Goal: Task Accomplishment & Management: Complete application form

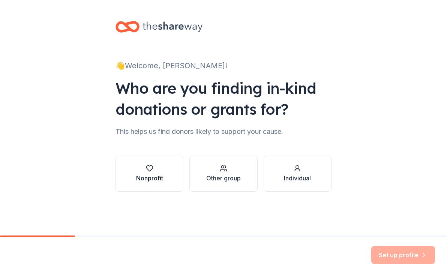
click at [149, 175] on div "Nonprofit" at bounding box center [149, 178] width 27 height 9
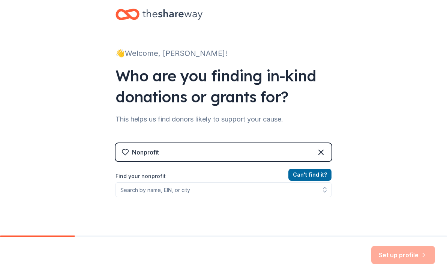
scroll to position [15, 0]
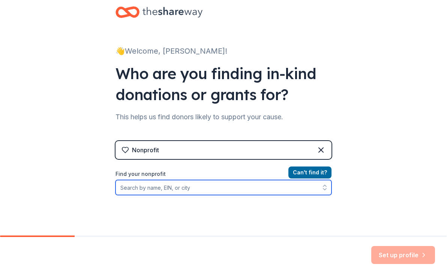
click at [149, 185] on input "Find your nonprofit" at bounding box center [223, 187] width 216 height 15
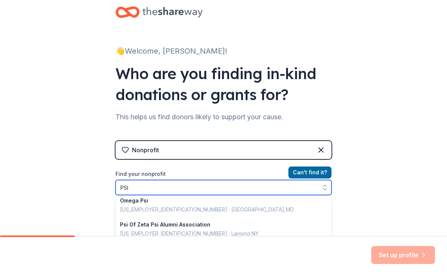
scroll to position [229, 0]
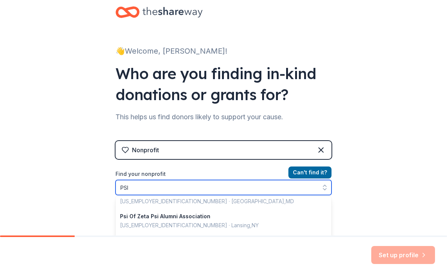
drag, startPoint x: 140, startPoint y: 188, endPoint x: 102, endPoint y: 187, distance: 37.9
click at [102, 187] on div "👋 Welcome, Melissa! Who are you finding in-kind donations or grants for? This h…" at bounding box center [223, 145] width 447 height 320
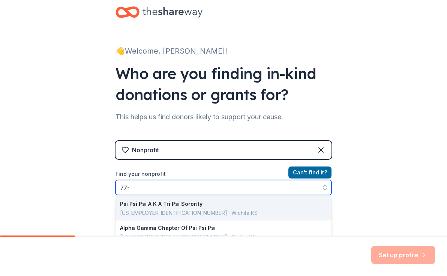
scroll to position [0, 0]
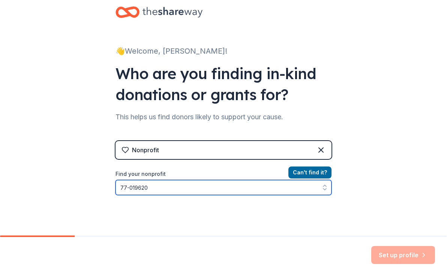
type input "77-0196208"
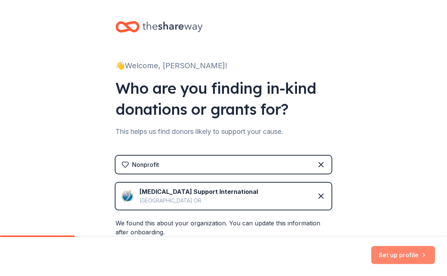
click at [395, 256] on button "Set up profile" at bounding box center [403, 255] width 64 height 18
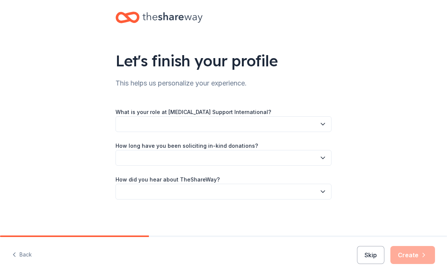
scroll to position [9, 0]
click at [245, 125] on button "button" at bounding box center [223, 124] width 216 height 16
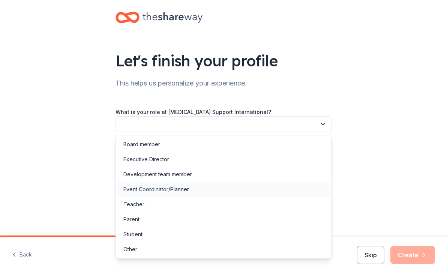
click at [223, 188] on div "Event Coordinator/Planner" at bounding box center [223, 189] width 212 height 15
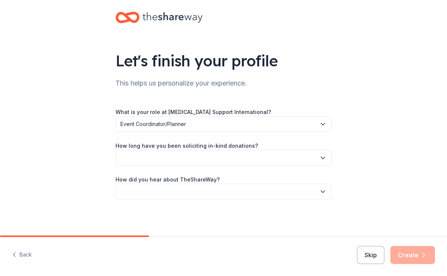
click at [228, 156] on button "button" at bounding box center [223, 158] width 216 height 16
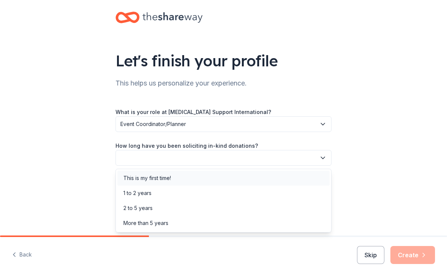
click at [224, 174] on div "This is my first time!" at bounding box center [223, 178] width 212 height 15
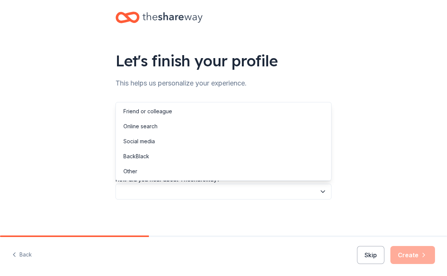
click at [221, 190] on button "button" at bounding box center [223, 192] width 216 height 16
click at [211, 176] on div "Other" at bounding box center [223, 171] width 212 height 15
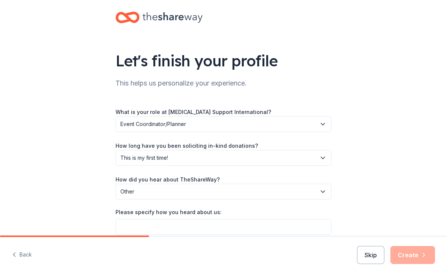
scroll to position [20, 0]
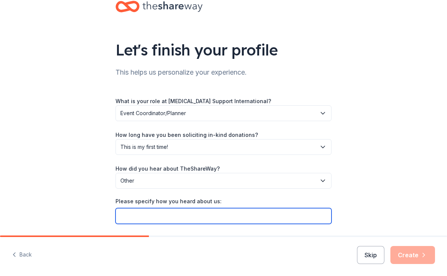
click at [208, 210] on input "Please specify how you heard about us:" at bounding box center [223, 216] width 216 height 16
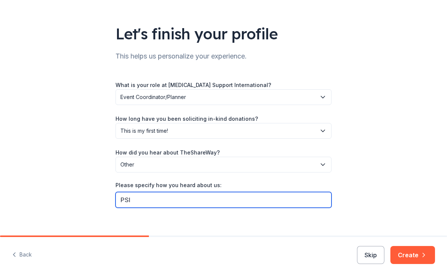
scroll to position [44, 0]
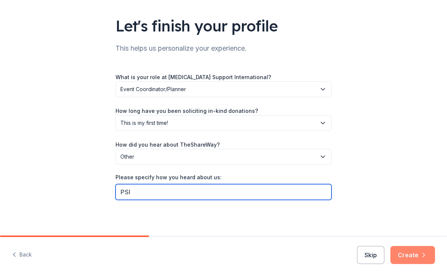
type input "PSI"
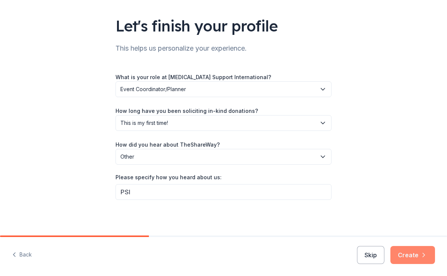
click at [408, 252] on button "Create" at bounding box center [412, 255] width 45 height 18
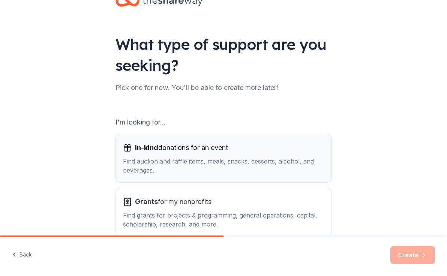
scroll to position [67, 0]
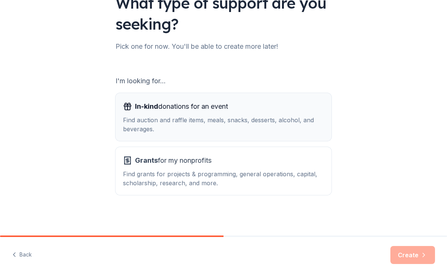
click at [270, 112] on div "In-kind donations for an event" at bounding box center [223, 106] width 201 height 12
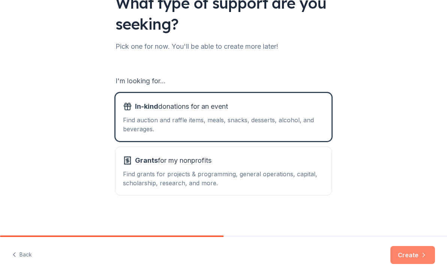
click at [410, 251] on button "Create" at bounding box center [412, 255] width 45 height 18
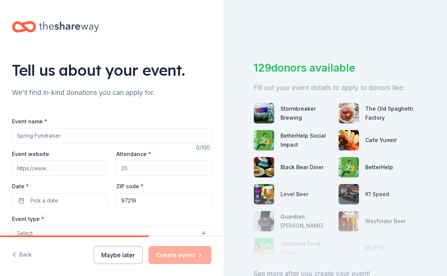
click at [147, 139] on input "Event name *" at bounding box center [111, 135] width 199 height 15
type input "The Climb - Team NW Chicago"
click at [100, 166] on input "Event website" at bounding box center [59, 167] width 95 height 15
paste input "https://give.postpartum.net/team/758966"
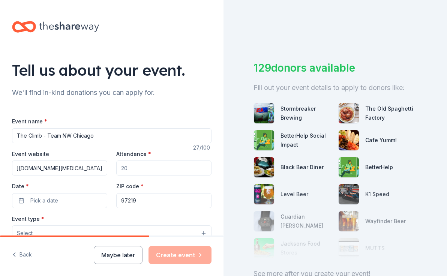
type input "https://give.postpartum.net/team/758966"
click at [135, 175] on input "Attendance *" at bounding box center [163, 167] width 95 height 15
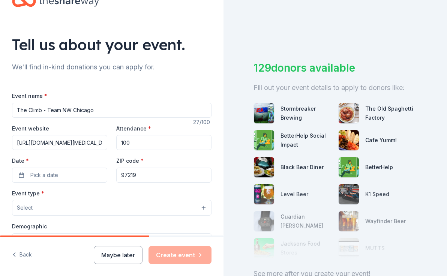
scroll to position [26, 0]
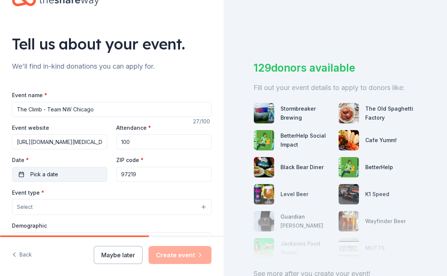
type input "100"
click at [91, 172] on button "Pick a date" at bounding box center [59, 174] width 95 height 15
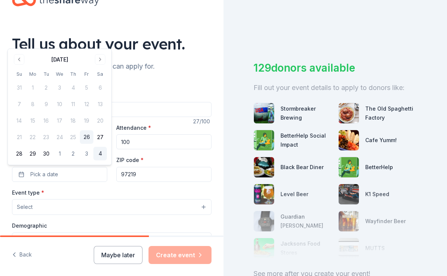
click at [99, 156] on button "4" at bounding box center [99, 153] width 13 height 13
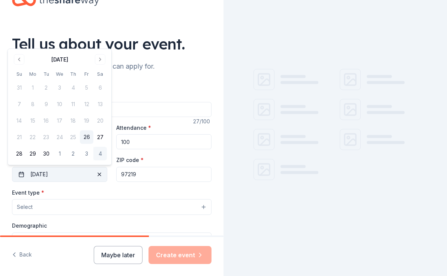
drag, startPoint x: 142, startPoint y: 176, endPoint x: 107, endPoint y: 175, distance: 35.2
click at [108, 175] on div "Event website https://give.postpartum.net/team/758966 Attendance * 100 Date * 1…" at bounding box center [111, 152] width 199 height 59
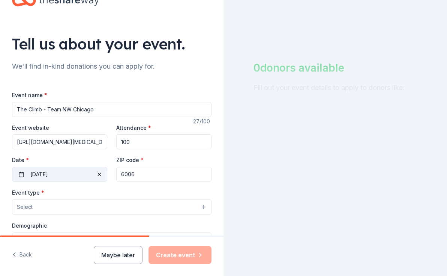
type input "60068"
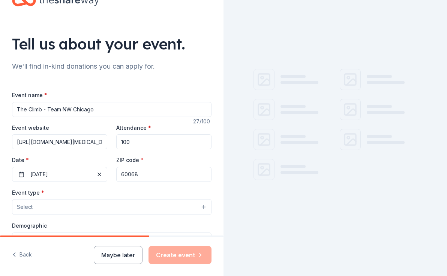
type input "222 S Prospect Ave Fl 3"
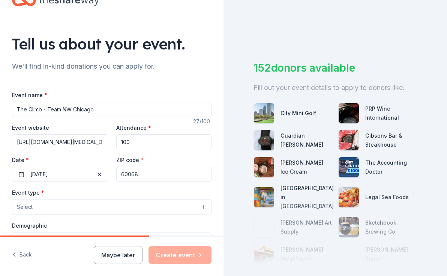
type input "60068"
click at [103, 188] on div "Event type * Select" at bounding box center [111, 201] width 199 height 27
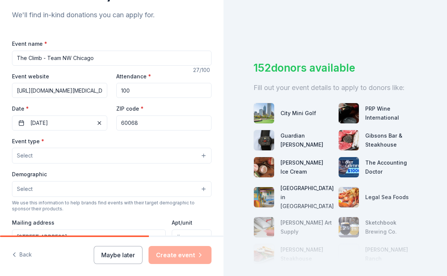
scroll to position [96, 0]
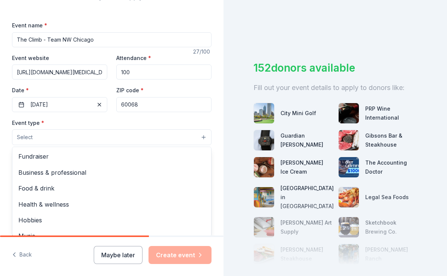
click at [94, 132] on button "Select" at bounding box center [111, 137] width 199 height 16
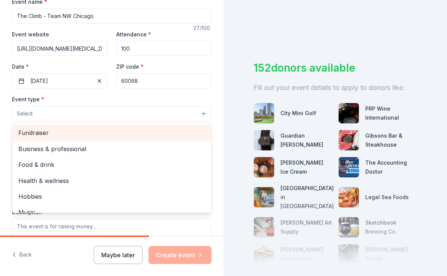
click at [91, 139] on div "Fundraiser" at bounding box center [111, 133] width 199 height 16
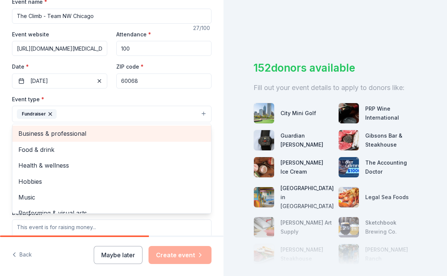
scroll to position [4, 0]
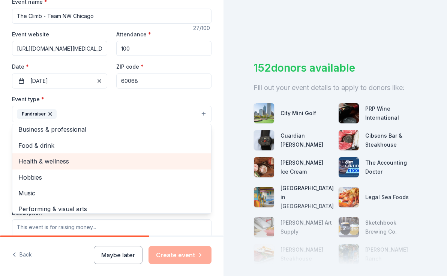
click at [81, 159] on span "Health & wellness" at bounding box center [111, 161] width 187 height 10
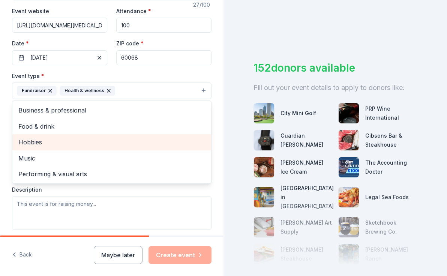
scroll to position [143, 0]
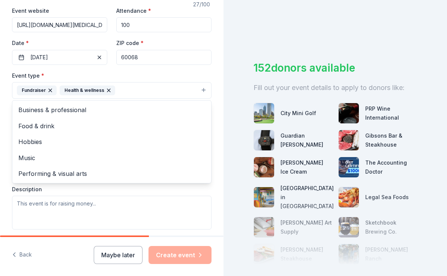
click at [10, 142] on div "Tell us about your event. We'll find in-kind donations you can apply for. Event…" at bounding box center [111, 107] width 223 height 500
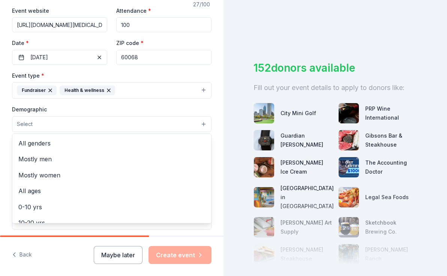
click at [31, 126] on span "Select" at bounding box center [25, 124] width 16 height 9
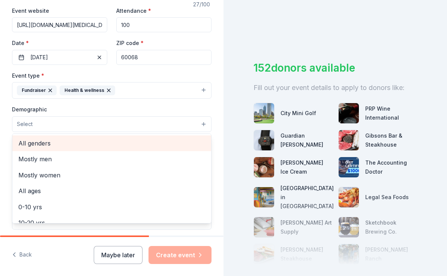
click at [31, 144] on span "All genders" at bounding box center [111, 143] width 187 height 10
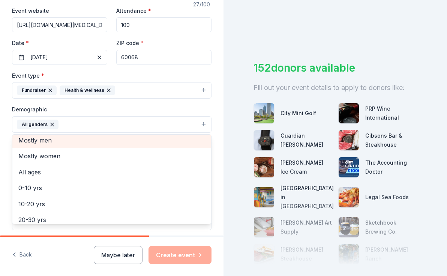
scroll to position [4, 0]
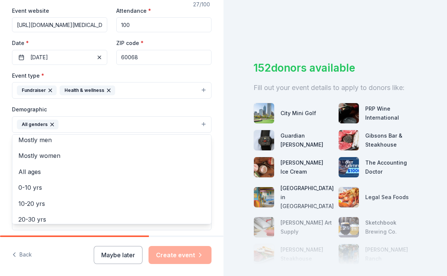
click at [12, 134] on div "Demographic All genders Mostly men Mostly women All ages 0-10 yrs 10-20 yrs 20-…" at bounding box center [111, 126] width 199 height 43
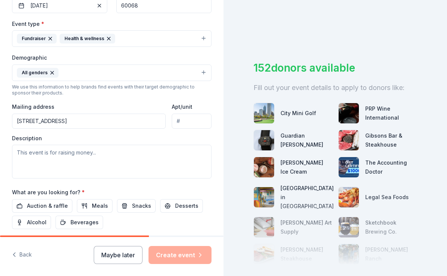
scroll to position [196, 0]
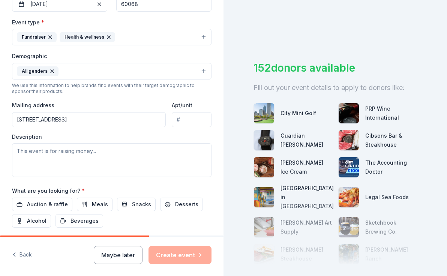
drag, startPoint x: 86, startPoint y: 121, endPoint x: 0, endPoint y: 112, distance: 86.4
click at [3, 112] on div "Tell us about your event. We'll find in-kind donations you can apply for. Event…" at bounding box center [111, 54] width 223 height 500
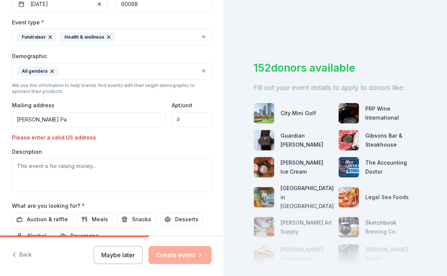
click at [51, 122] on input "Hodges Pa" at bounding box center [89, 119] width 154 height 15
click at [63, 123] on input "Hodges Park" at bounding box center [89, 119] width 154 height 15
drag, startPoint x: 89, startPoint y: 123, endPoint x: 4, endPoint y: 120, distance: 84.4
click at [10, 120] on div "Tell us about your event. We'll find in-kind donations you can apply for. Event…" at bounding box center [111, 61] width 223 height 515
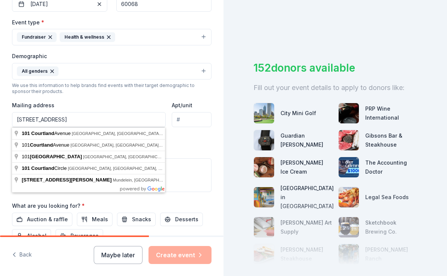
type input "101 Courtland Avenue, Park Ridge, IL, 60068"
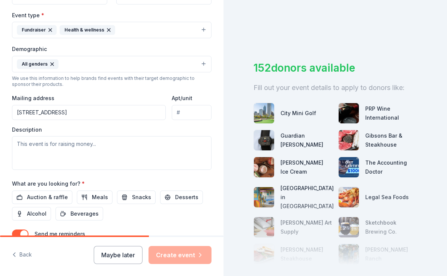
scroll to position [206, 0]
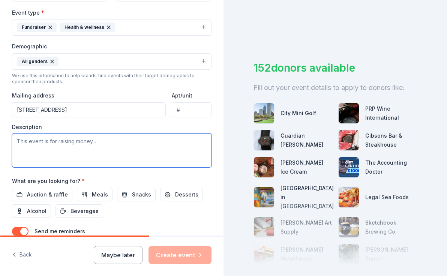
click at [155, 154] on textarea at bounding box center [111, 150] width 199 height 34
paste textarea "How does PSI help? A program of [MEDICAL_DATA] Support International (PSI), The…"
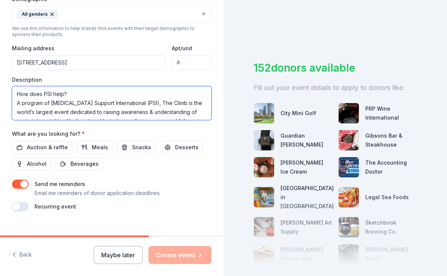
scroll to position [265, 0]
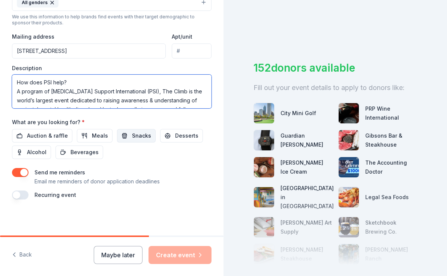
type textarea "How does PSI help? A program of [MEDICAL_DATA] Support International (PSI), The…"
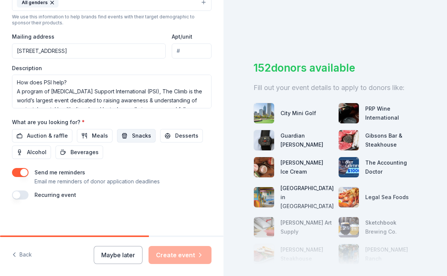
click at [134, 133] on span "Snacks" at bounding box center [141, 135] width 19 height 9
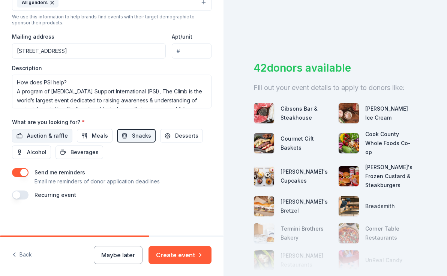
click at [62, 140] on span "Auction & raffle" at bounding box center [47, 135] width 41 height 9
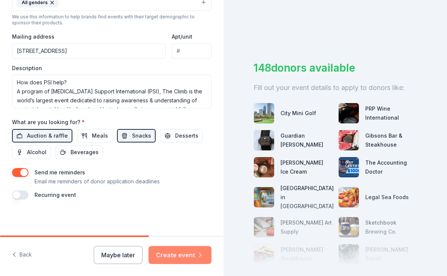
click at [182, 250] on button "Create event" at bounding box center [179, 255] width 63 height 18
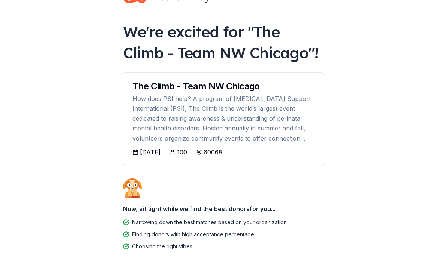
scroll to position [51, 0]
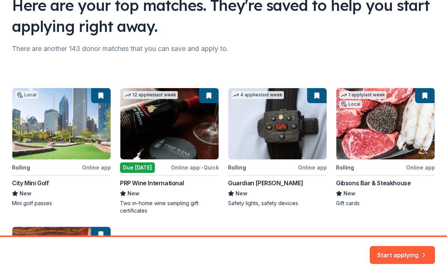
scroll to position [65, 0]
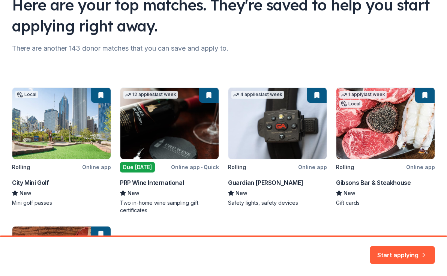
click at [379, 117] on div "Local Rolling Online app City Mini Golf New Mini golf passes 12 applies last we…" at bounding box center [223, 219] width 423 height 265
click at [429, 166] on div "Local Rolling Online app City Mini Golf New Mini golf passes 12 applies last we…" at bounding box center [223, 219] width 423 height 265
click at [414, 252] on button "Start applying" at bounding box center [401, 250] width 65 height 18
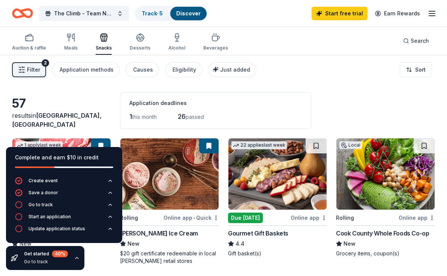
click at [109, 111] on div "57" at bounding box center [61, 103] width 99 height 15
click at [76, 257] on icon "button" at bounding box center [76, 257] width 3 height 1
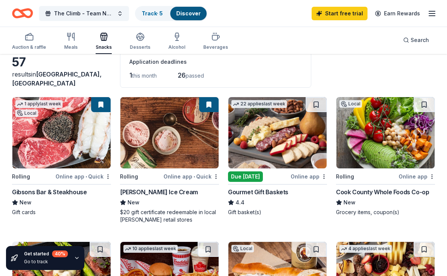
scroll to position [43, 0]
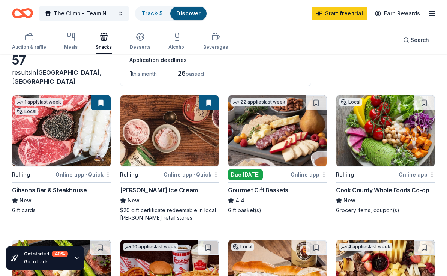
click at [81, 174] on div "Online app • Quick" at bounding box center [82, 174] width 55 height 9
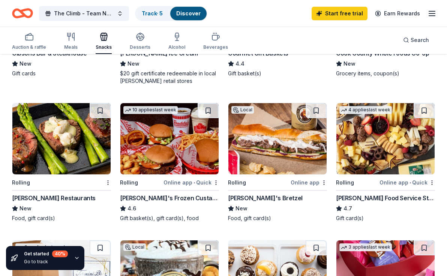
scroll to position [181, 0]
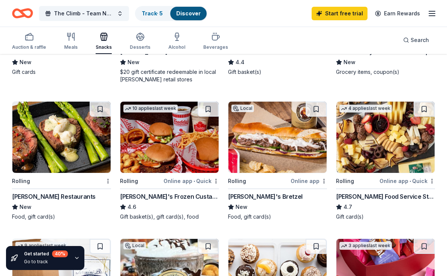
click at [78, 165] on img at bounding box center [61, 137] width 98 height 71
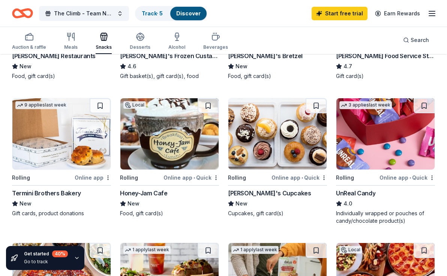
scroll to position [323, 0]
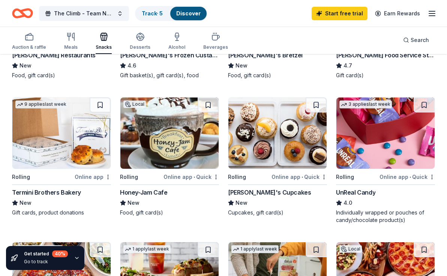
click at [289, 176] on div "Online app • Quick" at bounding box center [298, 176] width 55 height 9
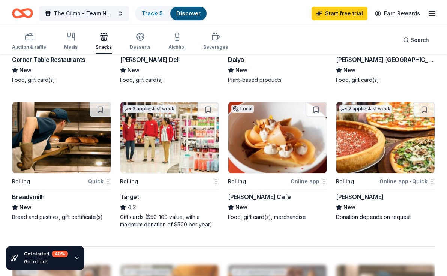
scroll to position [603, 0]
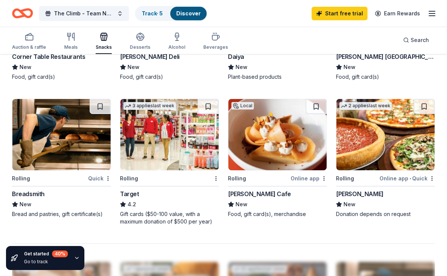
click at [164, 137] on img at bounding box center [169, 134] width 98 height 71
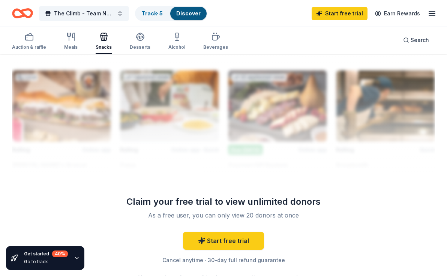
scroll to position [796, 0]
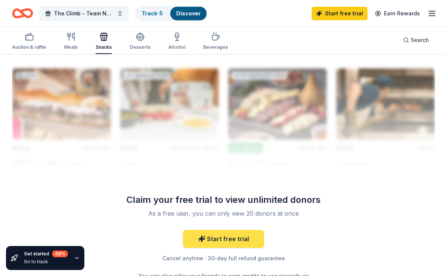
click at [230, 242] on link "Start free trial" at bounding box center [223, 239] width 81 height 18
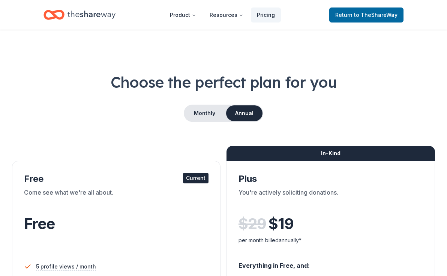
click at [172, 214] on div "Free" at bounding box center [116, 223] width 184 height 21
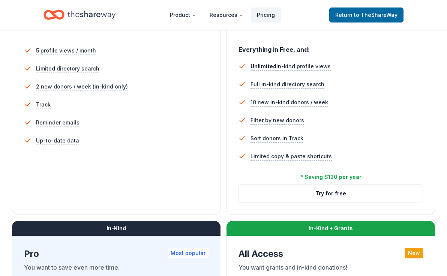
scroll to position [223, 0]
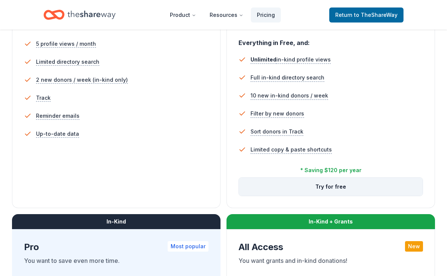
click at [308, 186] on button "Try for free" at bounding box center [331, 187] width 184 height 18
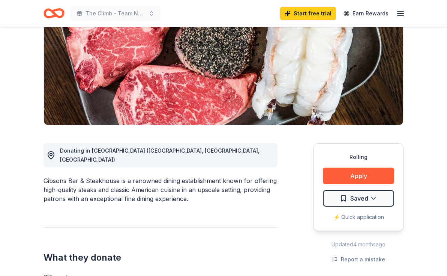
scroll to position [107, 0]
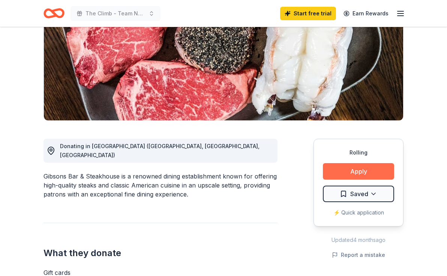
click at [358, 166] on button "Apply" at bounding box center [358, 171] width 71 height 16
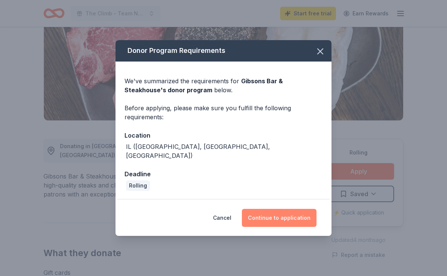
click at [273, 214] on button "Continue to application" at bounding box center [279, 218] width 75 height 18
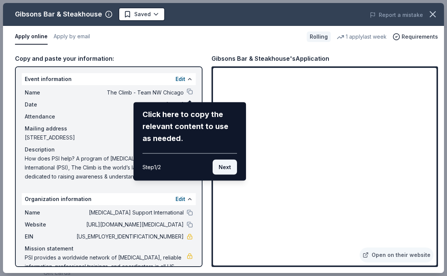
click at [227, 166] on button "Next" at bounding box center [224, 167] width 24 height 15
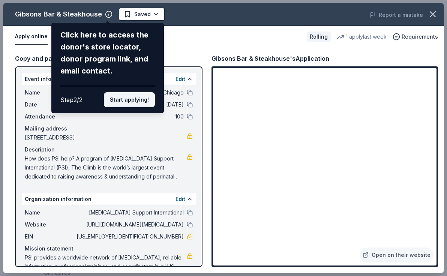
click at [148, 103] on button "Start applying!" at bounding box center [129, 99] width 51 height 15
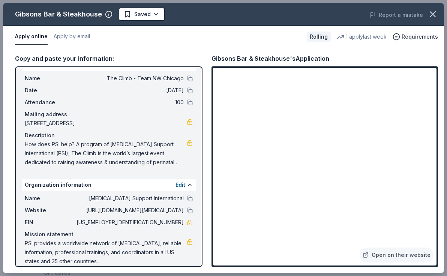
scroll to position [23, 0]
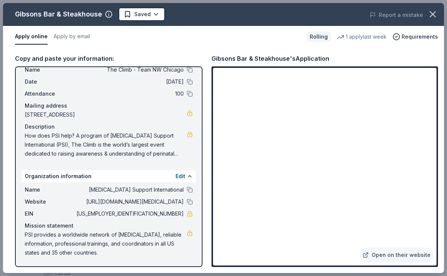
click at [135, 142] on span "How does PSI help? A program of [MEDICAL_DATA] Support International (PSI), The…" at bounding box center [106, 144] width 162 height 27
click at [75, 148] on span "How does PSI help? A program of [MEDICAL_DATA] Support International (PSI), The…" at bounding box center [106, 144] width 162 height 27
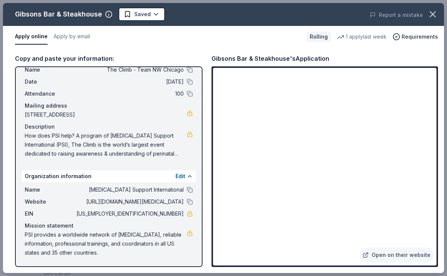
click at [75, 148] on span "How does PSI help? A program of [MEDICAL_DATA] Support International (PSI), The…" at bounding box center [106, 144] width 162 height 27
click at [414, 17] on button "Report a mistake" at bounding box center [395, 14] width 53 height 9
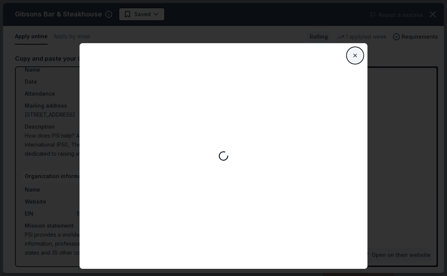
click at [356, 55] on button "Close" at bounding box center [354, 55] width 15 height 15
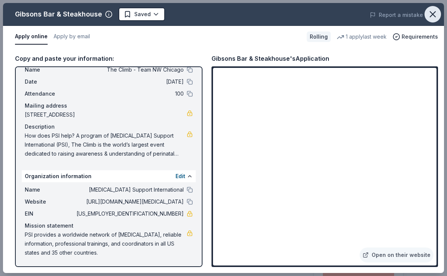
click at [425, 16] on button "button" at bounding box center [432, 14] width 16 height 16
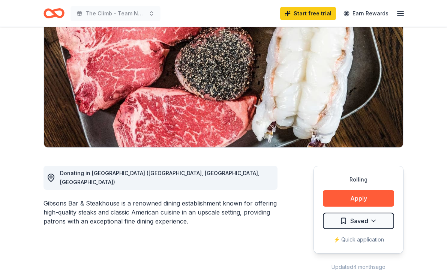
scroll to position [83, 0]
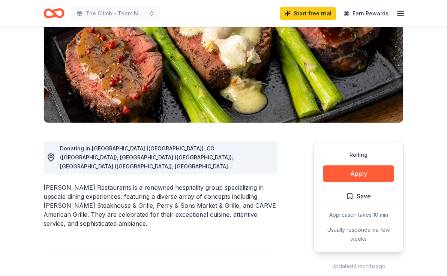
scroll to position [105, 0]
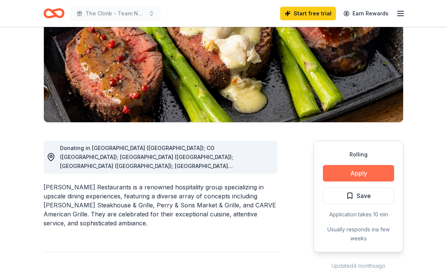
click at [340, 176] on button "Apply" at bounding box center [358, 173] width 71 height 16
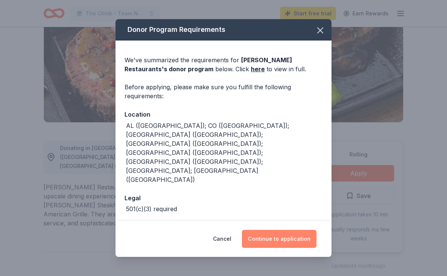
click at [276, 230] on button "Continue to application" at bounding box center [279, 239] width 75 height 18
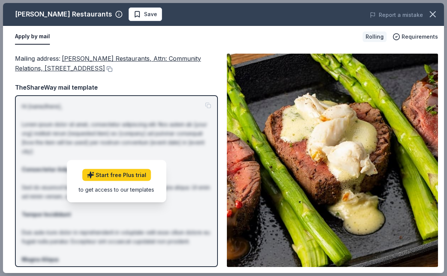
click at [308, 172] on img at bounding box center [332, 160] width 211 height 213
click at [430, 17] on icon "button" at bounding box center [432, 14] width 5 height 5
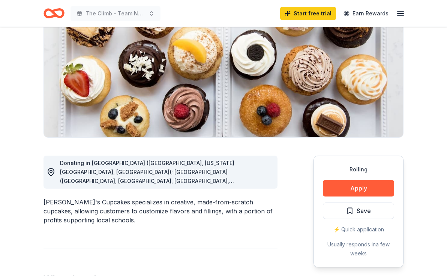
scroll to position [90, 0]
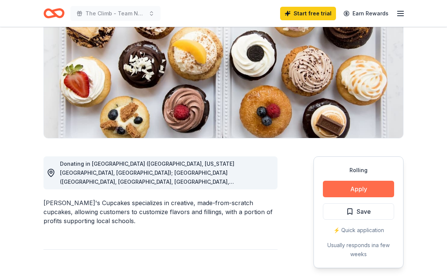
click at [332, 188] on button "Apply" at bounding box center [358, 189] width 71 height 16
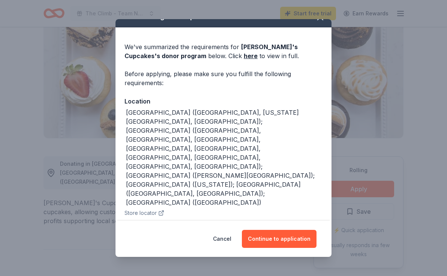
scroll to position [16, 0]
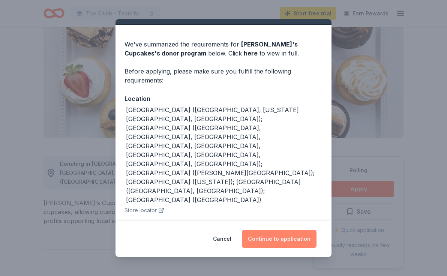
click at [276, 242] on button "Continue to application" at bounding box center [279, 239] width 75 height 18
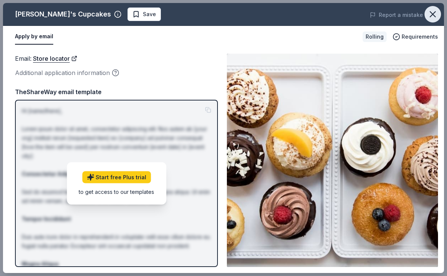
click at [429, 13] on icon "button" at bounding box center [432, 14] width 10 height 10
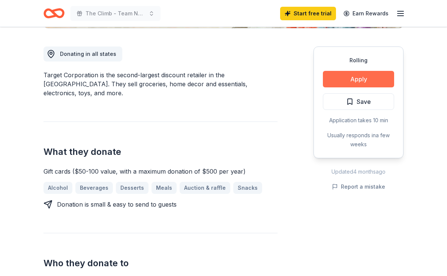
scroll to position [197, 0]
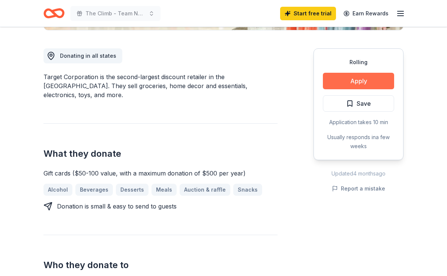
click at [341, 78] on button "Apply" at bounding box center [358, 81] width 71 height 16
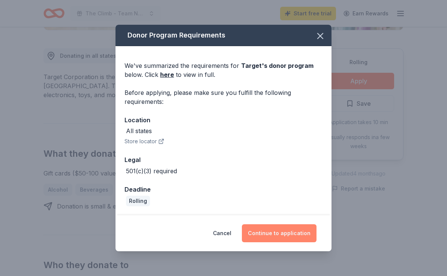
click at [283, 230] on button "Continue to application" at bounding box center [279, 233] width 75 height 18
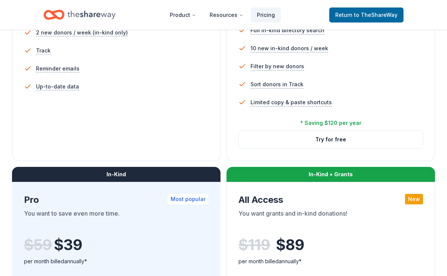
scroll to position [271, 0]
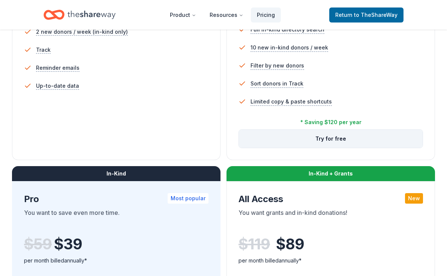
click at [282, 137] on button "Try for free" at bounding box center [331, 139] width 184 height 18
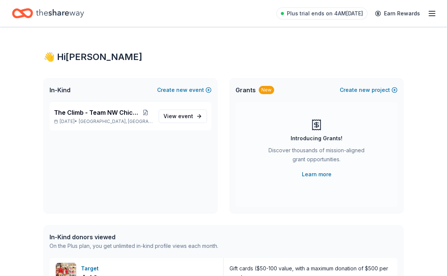
click at [66, 14] on icon "Home" at bounding box center [60, 13] width 48 height 15
click at [114, 111] on span "The Climb - Team NW Chicago" at bounding box center [96, 112] width 84 height 9
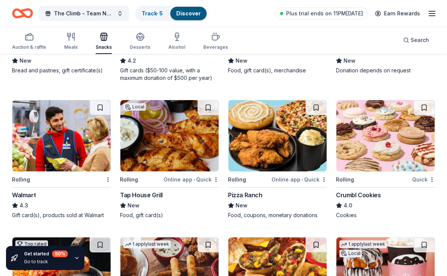
scroll to position [749, 0]
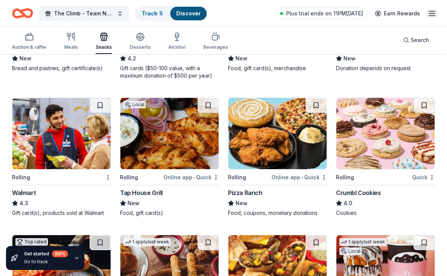
click at [26, 194] on div "Walmart" at bounding box center [24, 192] width 24 height 9
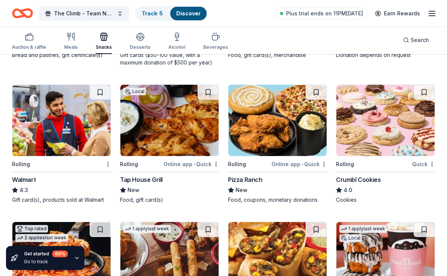
scroll to position [764, 0]
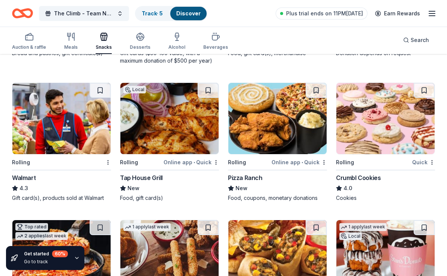
click at [389, 123] on img at bounding box center [385, 118] width 98 height 71
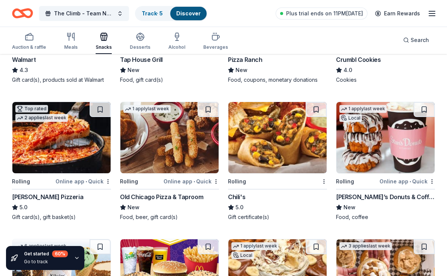
scroll to position [878, 0]
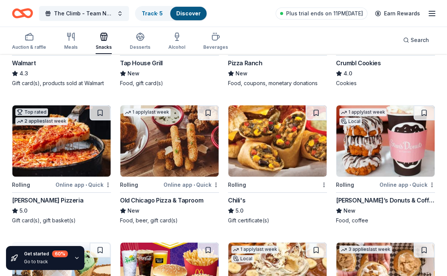
click at [80, 148] on img at bounding box center [61, 140] width 98 height 71
click at [374, 155] on img at bounding box center [385, 140] width 98 height 71
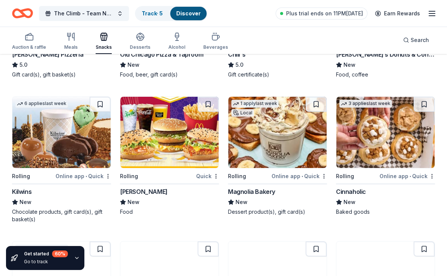
scroll to position [1035, 0]
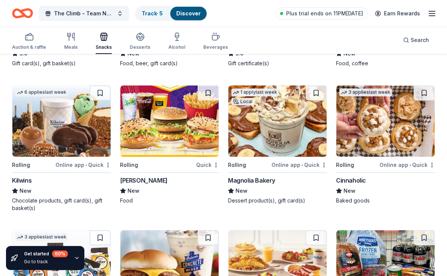
click at [56, 143] on img at bounding box center [61, 120] width 98 height 71
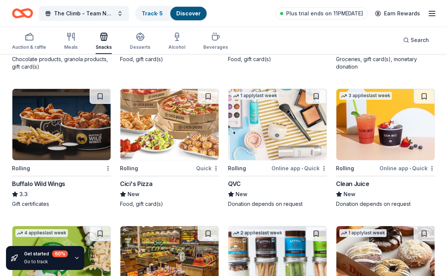
scroll to position [1321, 0]
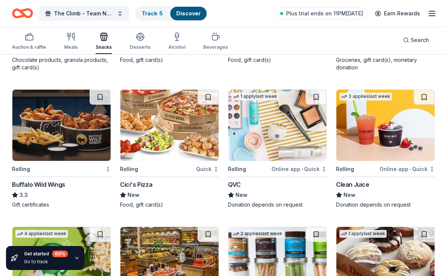
click at [347, 182] on div "Clean Juice" at bounding box center [352, 184] width 33 height 9
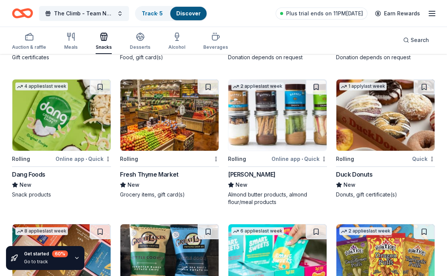
scroll to position [1461, 0]
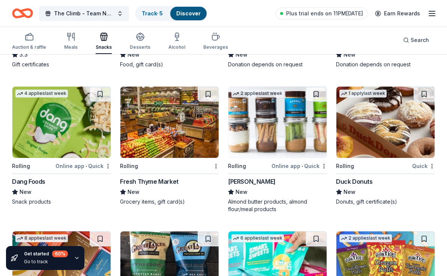
click at [354, 169] on div "Rolling" at bounding box center [373, 165] width 75 height 9
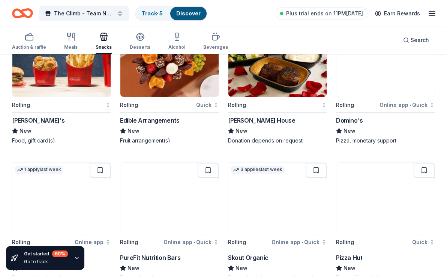
scroll to position [1862, 0]
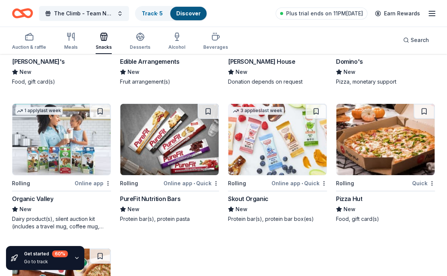
click at [76, 153] on img at bounding box center [61, 139] width 98 height 71
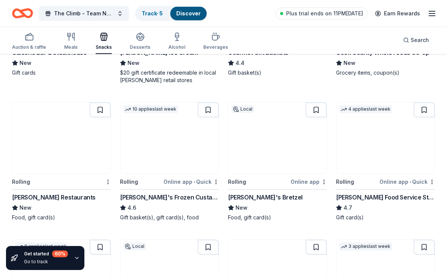
scroll to position [0, 0]
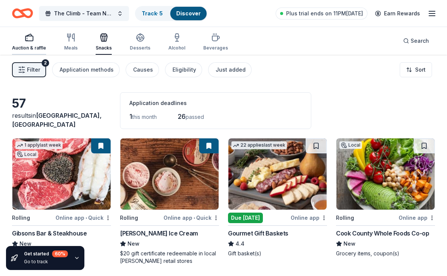
click at [31, 42] on div "Auction & raffle" at bounding box center [29, 42] width 34 height 18
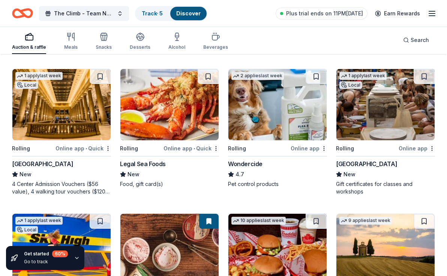
scroll to position [343, 0]
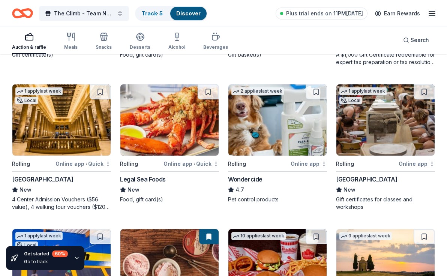
click at [76, 144] on img at bounding box center [61, 119] width 98 height 71
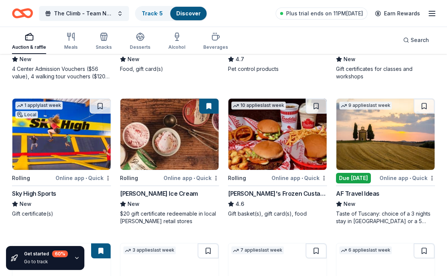
scroll to position [474, 0]
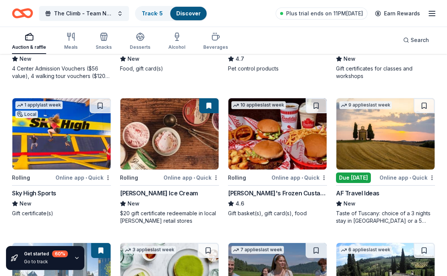
click at [40, 193] on div "Sky High Sports" at bounding box center [34, 192] width 44 height 9
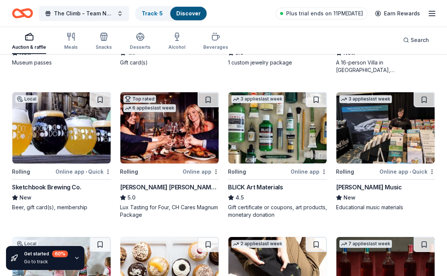
scroll to position [1052, 0]
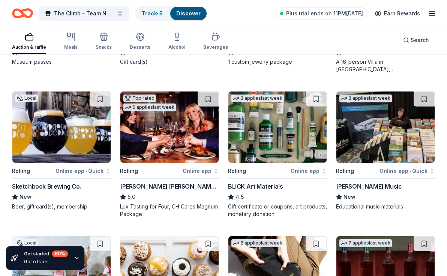
click at [63, 188] on div "Sketchbook Brewing Co." at bounding box center [46, 186] width 69 height 9
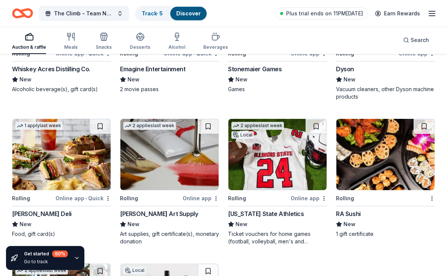
scroll to position [1598, 0]
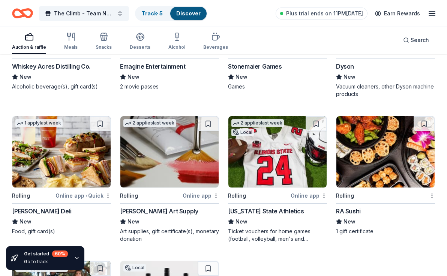
click at [344, 211] on div "RA Sushi" at bounding box center [348, 210] width 25 height 9
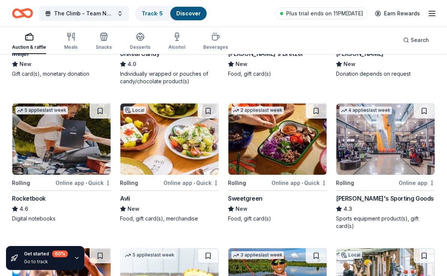
scroll to position [2176, 0]
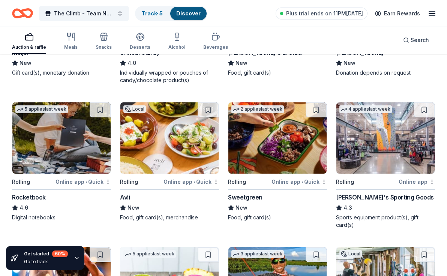
click at [126, 198] on div "Avli" at bounding box center [125, 197] width 10 height 9
click at [248, 196] on div "Sweetgreen" at bounding box center [245, 197] width 34 height 9
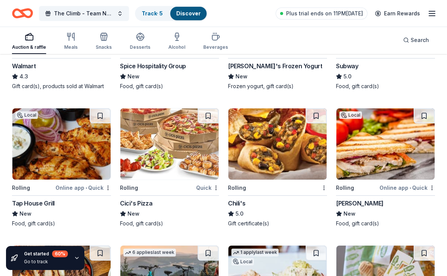
scroll to position [3991, 0]
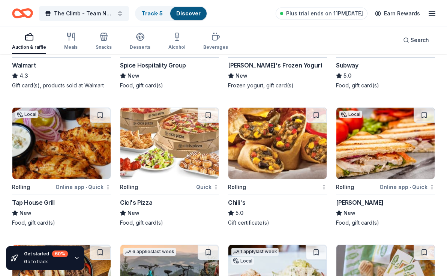
click at [346, 200] on div "Augustino's" at bounding box center [360, 202] width 48 height 9
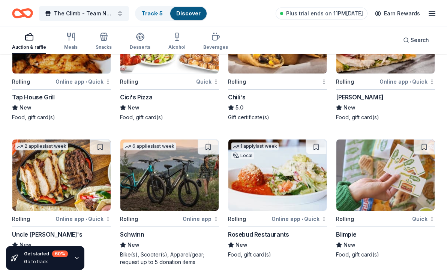
scroll to position [4129, 0]
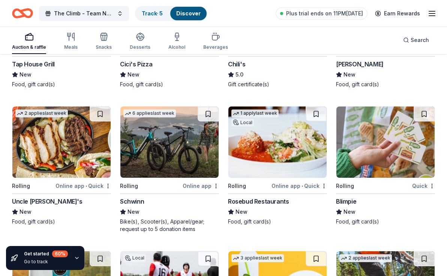
click at [258, 163] on img at bounding box center [277, 141] width 98 height 71
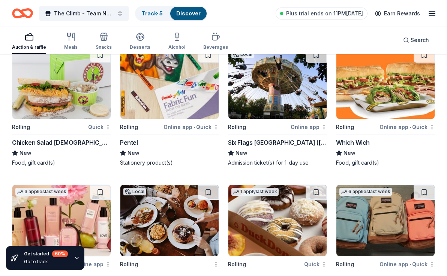
scroll to position [4607, 0]
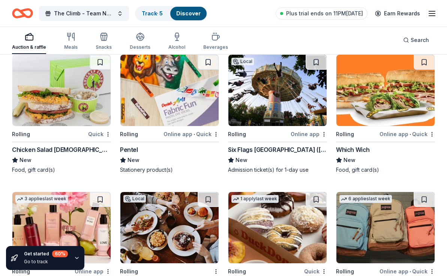
click at [352, 154] on div "Which Wich" at bounding box center [353, 149] width 34 height 9
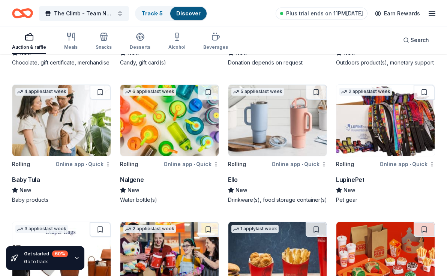
scroll to position [6124, 0]
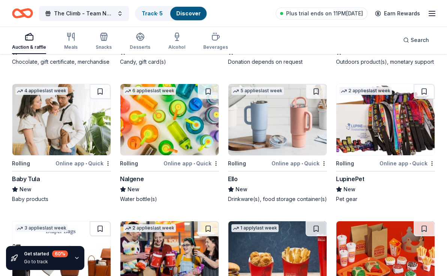
click at [27, 181] on div "Baby Tula" at bounding box center [26, 178] width 28 height 9
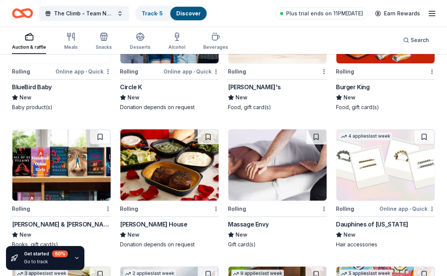
scroll to position [6351, 0]
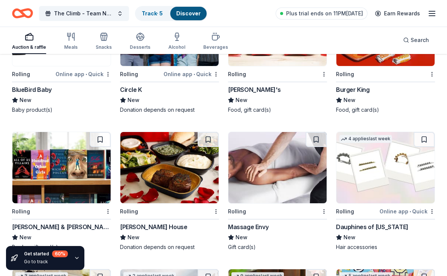
click at [46, 94] on div "BlueBird Baby" at bounding box center [32, 89] width 40 height 9
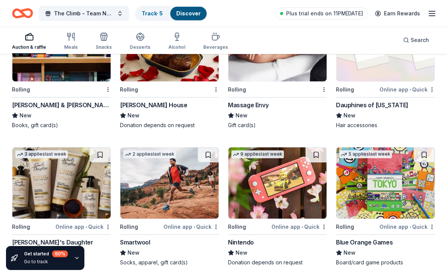
scroll to position [6472, 0]
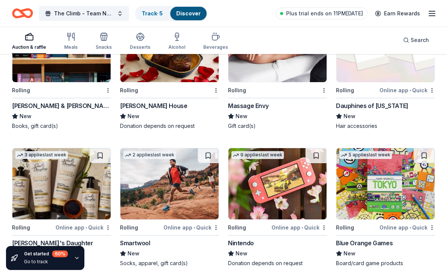
click at [248, 110] on div "Massage Envy" at bounding box center [248, 105] width 40 height 9
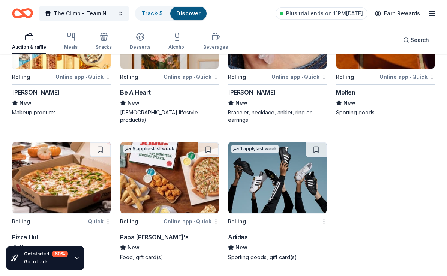
scroll to position [6912, 0]
click at [433, 14] on icon "button" at bounding box center [431, 13] width 9 height 9
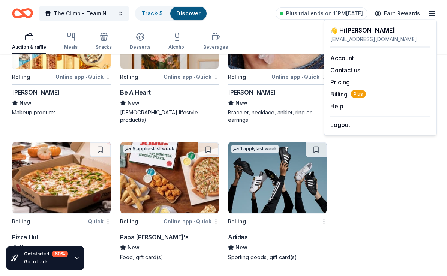
click at [108, 24] on div "The Climb - Team NW Chicago Track · 5 Discover Plus trial ends on 11PM, 10/3 Ea…" at bounding box center [223, 13] width 447 height 27
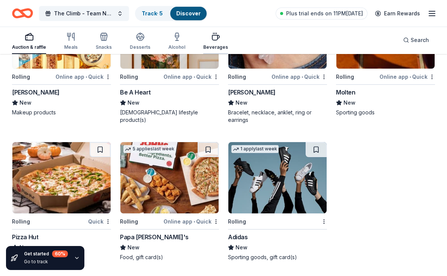
click at [214, 38] on icon "button" at bounding box center [215, 37] width 7 height 5
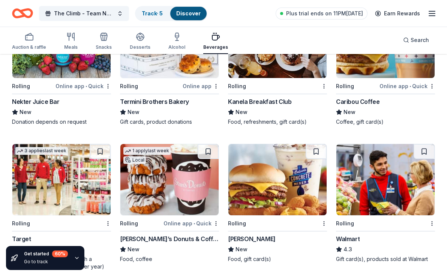
scroll to position [274, 0]
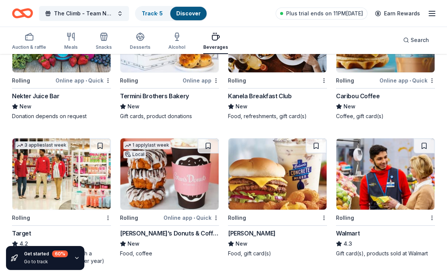
click at [432, 16] on line "button" at bounding box center [432, 16] width 6 height 0
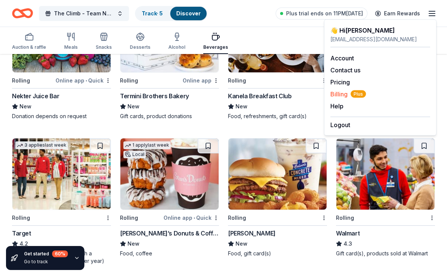
click at [347, 95] on span "Billing Plus" at bounding box center [348, 94] width 36 height 9
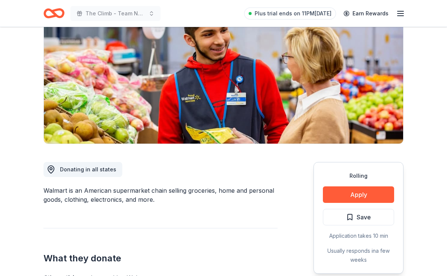
scroll to position [85, 0]
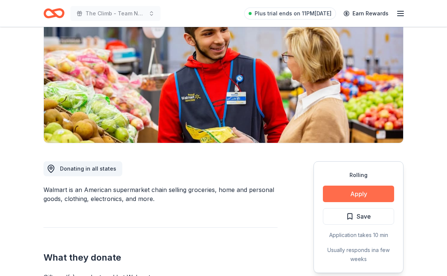
click at [337, 193] on button "Apply" at bounding box center [358, 193] width 71 height 16
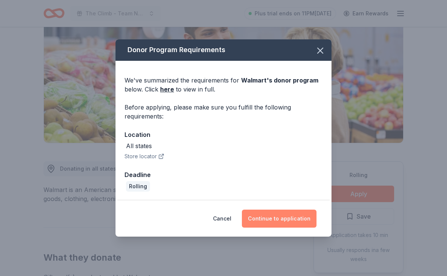
click at [296, 220] on button "Continue to application" at bounding box center [279, 218] width 75 height 18
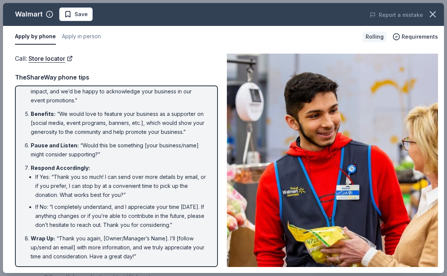
scroll to position [127, 0]
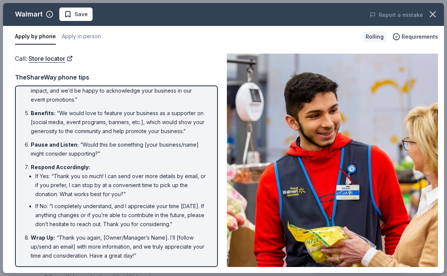
click at [7, 2] on div "Walmart Save Report a mistake Apply by phone Apply in person Rolling Requiremen…" at bounding box center [223, 138] width 447 height 276
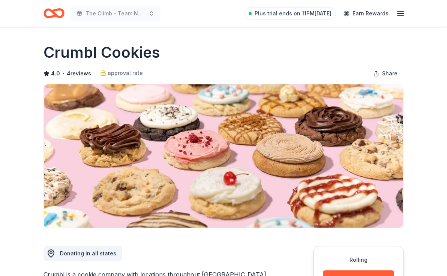
scroll to position [39, 0]
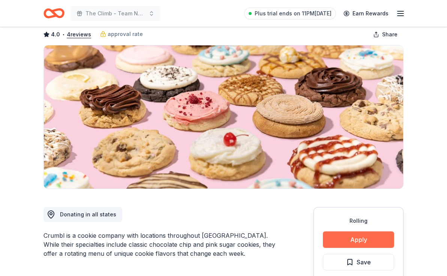
click at [349, 241] on button "Apply" at bounding box center [358, 239] width 71 height 16
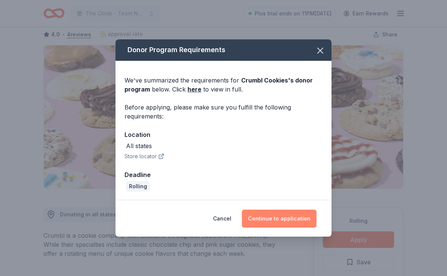
click at [283, 220] on button "Continue to application" at bounding box center [279, 218] width 75 height 18
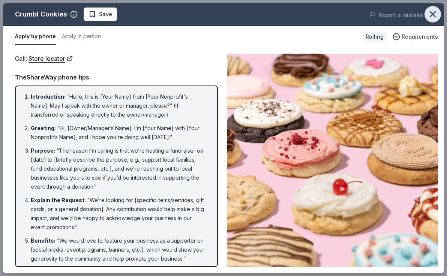
click at [432, 14] on icon "button" at bounding box center [432, 14] width 5 height 5
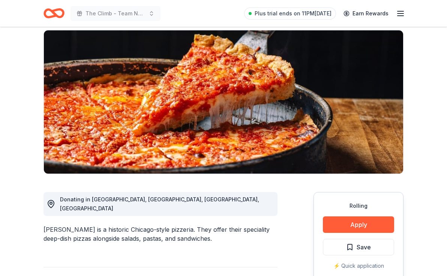
scroll to position [99, 0]
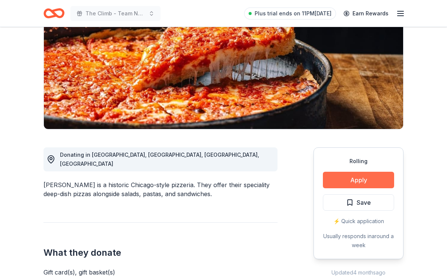
click at [336, 178] on button "Apply" at bounding box center [358, 180] width 71 height 16
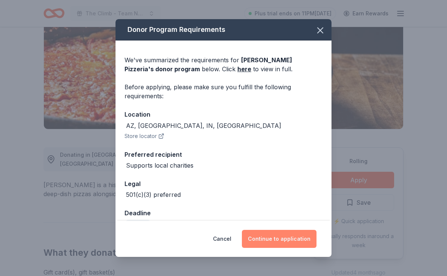
click at [298, 241] on button "Continue to application" at bounding box center [279, 239] width 75 height 18
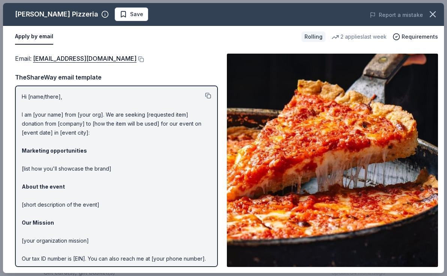
click at [209, 96] on button at bounding box center [208, 96] width 6 height 6
click at [136, 58] on button at bounding box center [139, 59] width 7 height 6
click at [434, 15] on icon "button" at bounding box center [432, 14] width 5 height 5
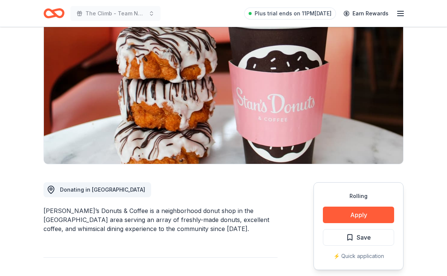
scroll to position [66, 0]
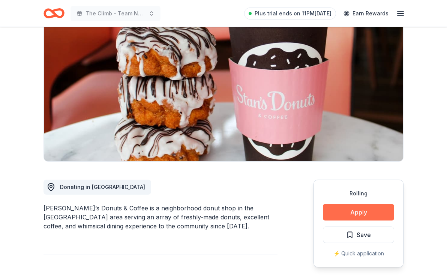
click at [362, 208] on button "Apply" at bounding box center [358, 212] width 71 height 16
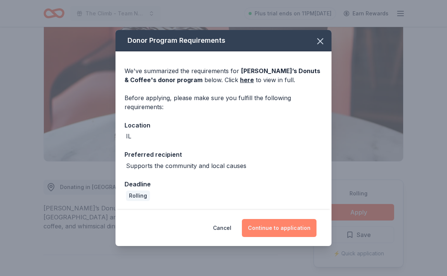
click at [289, 224] on button "Continue to application" at bounding box center [279, 228] width 75 height 18
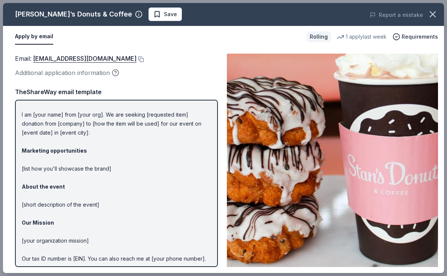
scroll to position [0, 0]
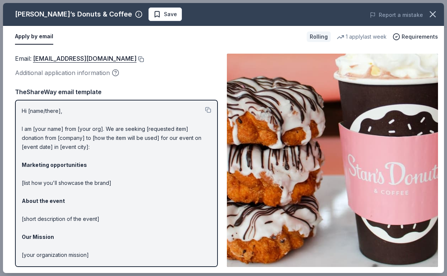
click at [136, 59] on button at bounding box center [139, 59] width 7 height 6
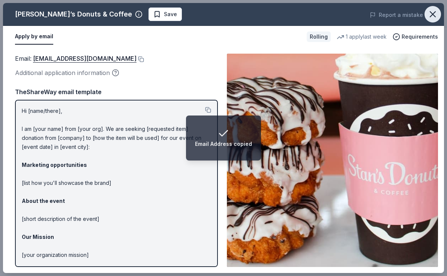
click at [429, 8] on button "button" at bounding box center [432, 14] width 16 height 16
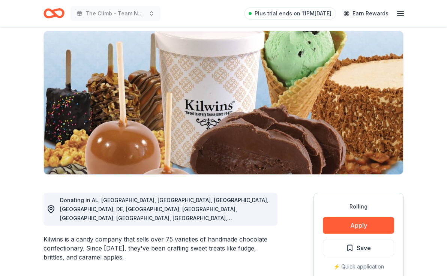
scroll to position [75, 0]
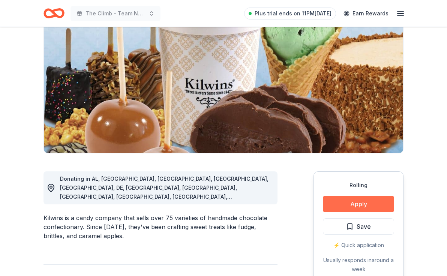
click at [339, 210] on button "Apply" at bounding box center [358, 204] width 71 height 16
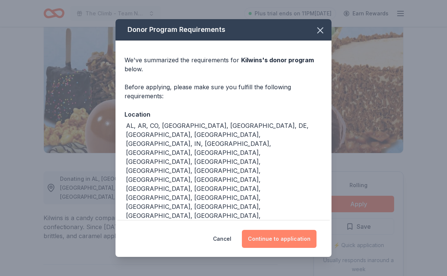
click at [284, 230] on button "Continue to application" at bounding box center [279, 239] width 75 height 18
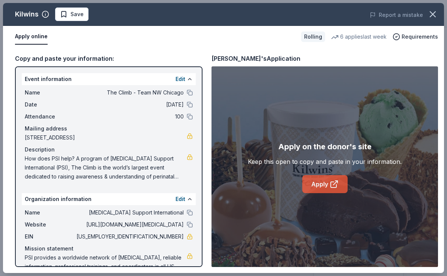
click at [323, 186] on link "Apply" at bounding box center [324, 184] width 45 height 18
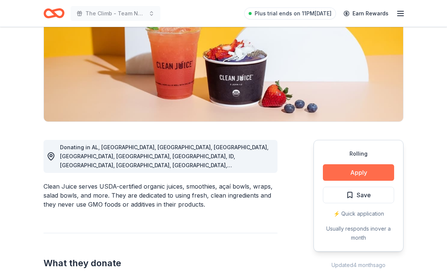
scroll to position [108, 0]
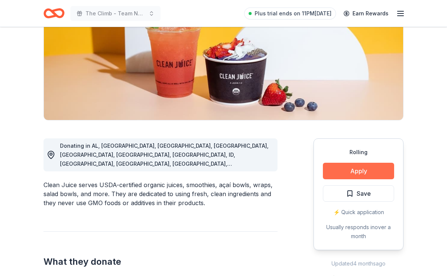
click at [354, 173] on button "Apply" at bounding box center [358, 171] width 71 height 16
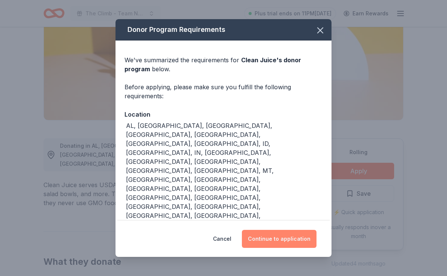
click at [271, 230] on button "Continue to application" at bounding box center [279, 239] width 75 height 18
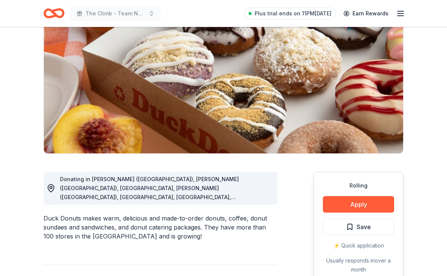
scroll to position [75, 0]
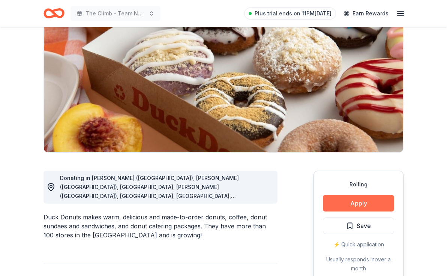
click at [352, 200] on button "Apply" at bounding box center [358, 203] width 71 height 16
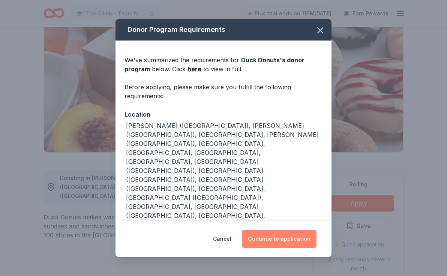
click at [274, 232] on button "Continue to application" at bounding box center [279, 239] width 75 height 18
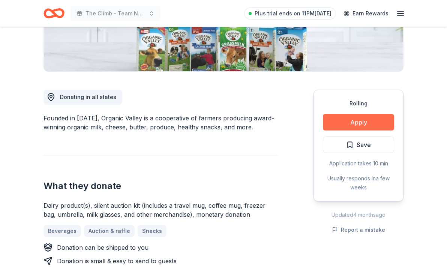
scroll to position [157, 0]
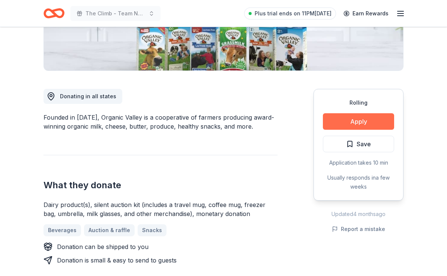
click at [335, 125] on button "Apply" at bounding box center [358, 121] width 71 height 16
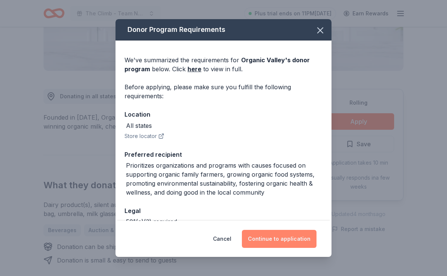
click at [294, 234] on button "Continue to application" at bounding box center [279, 239] width 75 height 18
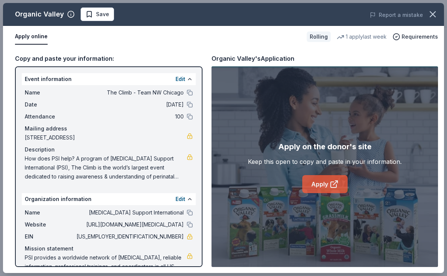
click at [322, 184] on link "Apply" at bounding box center [324, 184] width 45 height 18
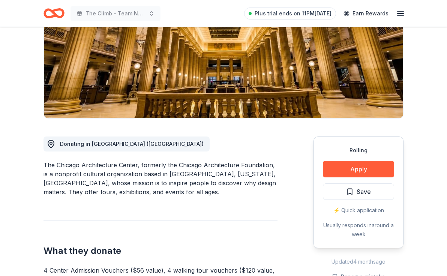
scroll to position [120, 0]
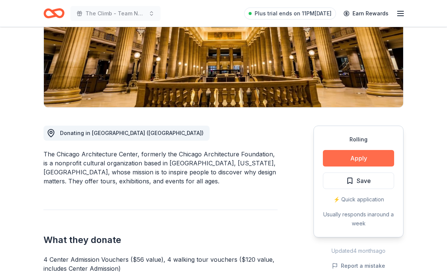
click at [346, 163] on button "Apply" at bounding box center [358, 158] width 71 height 16
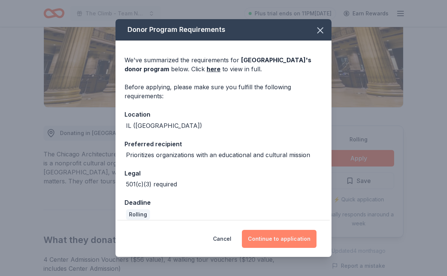
click at [291, 243] on button "Continue to application" at bounding box center [279, 239] width 75 height 18
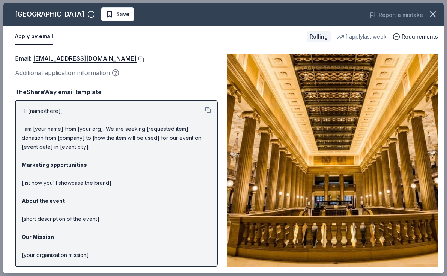
click at [139, 60] on button at bounding box center [139, 59] width 7 height 6
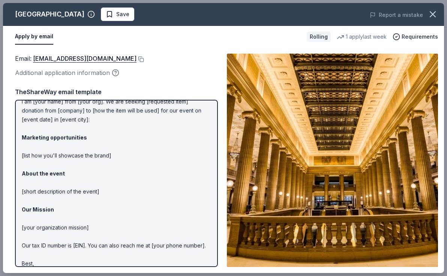
scroll to position [44, 0]
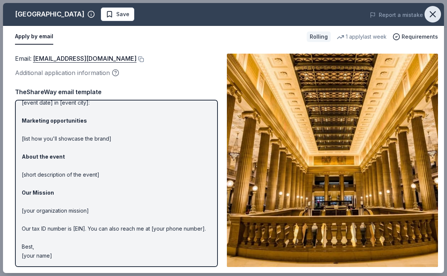
click at [428, 15] on icon "button" at bounding box center [432, 14] width 10 height 10
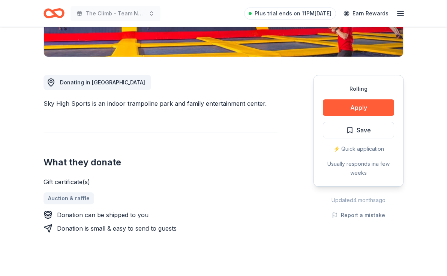
scroll to position [195, 0]
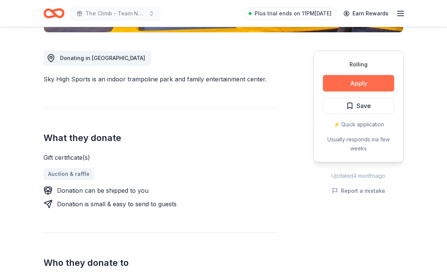
click at [353, 80] on button "Apply" at bounding box center [358, 83] width 71 height 16
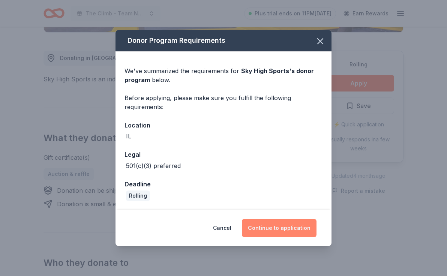
click at [274, 231] on button "Continue to application" at bounding box center [279, 228] width 75 height 18
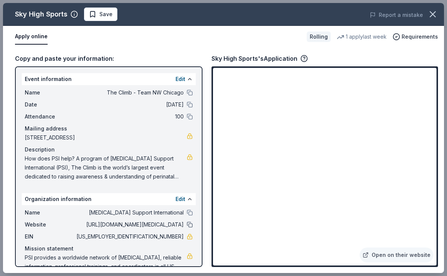
drag, startPoint x: 153, startPoint y: 235, endPoint x: 189, endPoint y: 222, distance: 38.6
click at [188, 224] on div "Name Postpartum Support International Website http://www.postpartum.net EIN 77-…" at bounding box center [109, 244] width 174 height 78
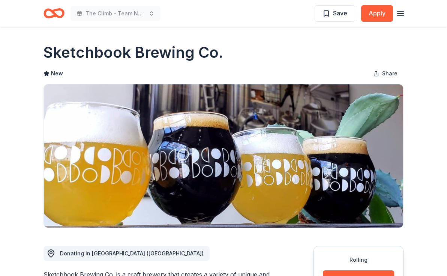
scroll to position [57, 0]
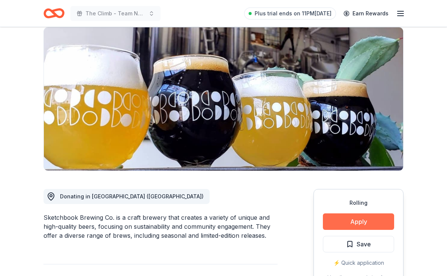
click at [333, 224] on button "Apply" at bounding box center [358, 221] width 71 height 16
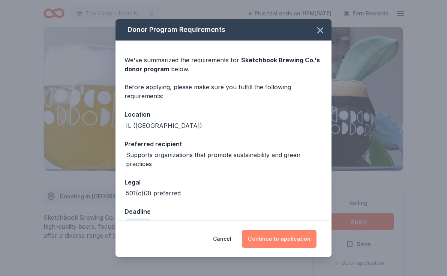
click at [270, 241] on button "Continue to application" at bounding box center [279, 239] width 75 height 18
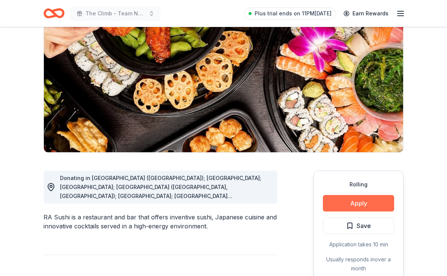
scroll to position [76, 0]
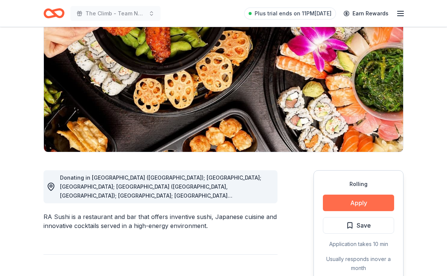
click at [344, 205] on button "Apply" at bounding box center [358, 202] width 71 height 16
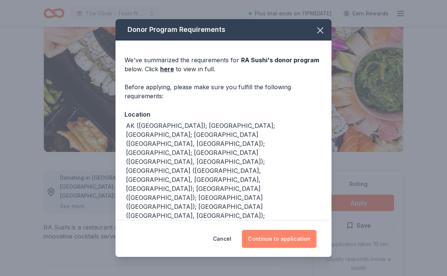
click at [283, 238] on button "Continue to application" at bounding box center [279, 239] width 75 height 18
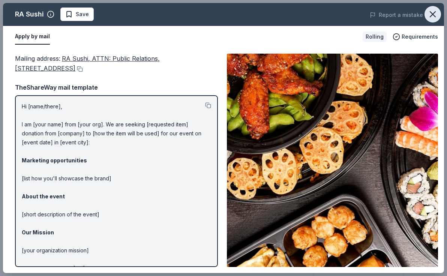
click at [434, 15] on icon "button" at bounding box center [432, 14] width 10 height 10
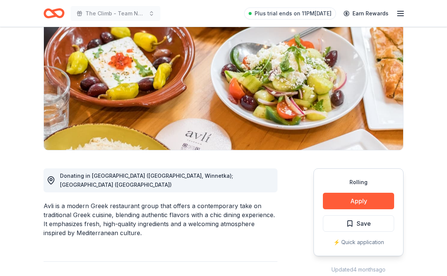
scroll to position [84, 0]
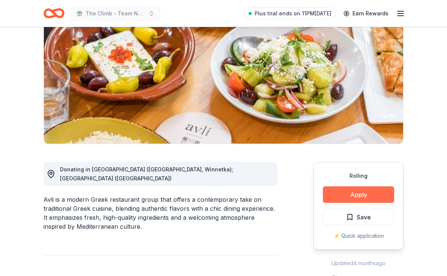
click at [354, 195] on button "Apply" at bounding box center [358, 194] width 71 height 16
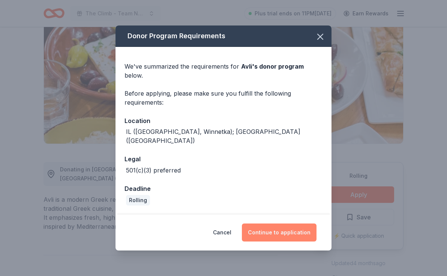
click at [265, 230] on button "Continue to application" at bounding box center [279, 232] width 75 height 18
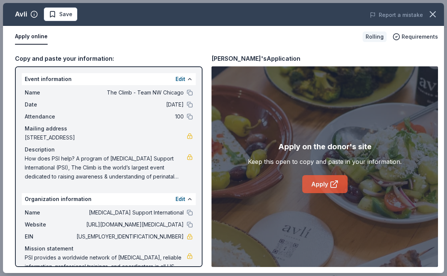
click at [312, 182] on link "Apply" at bounding box center [324, 184] width 45 height 18
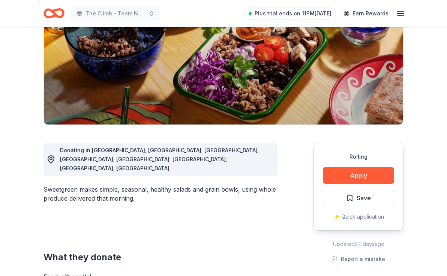
scroll to position [108, 0]
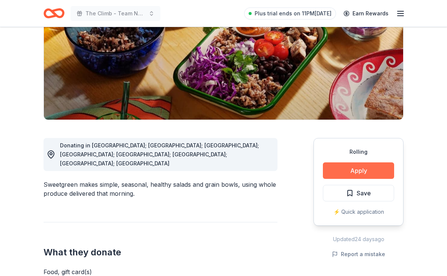
click at [343, 171] on button "Apply" at bounding box center [358, 170] width 71 height 16
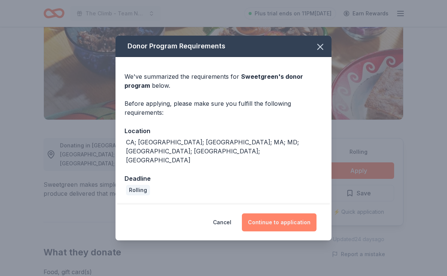
click at [293, 214] on button "Continue to application" at bounding box center [279, 222] width 75 height 18
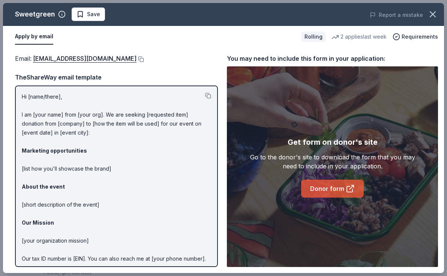
click at [321, 191] on link "Donor form" at bounding box center [332, 188] width 63 height 18
click at [136, 60] on button at bounding box center [139, 59] width 7 height 6
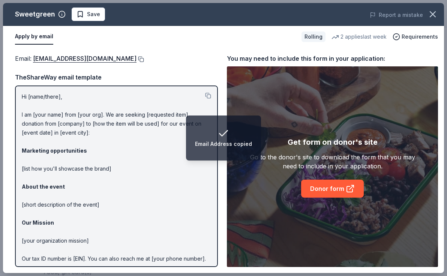
click at [136, 59] on button at bounding box center [139, 59] width 7 height 6
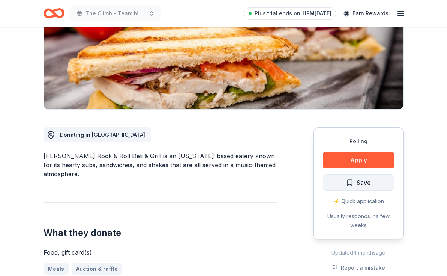
scroll to position [121, 0]
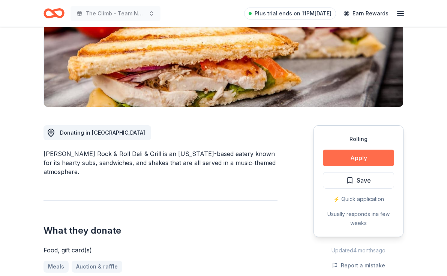
click at [368, 158] on button "Apply" at bounding box center [358, 158] width 71 height 16
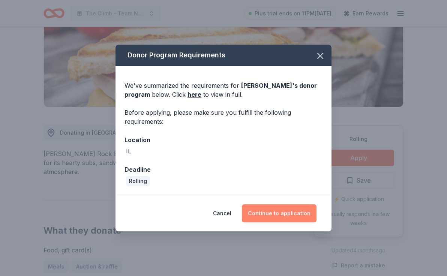
click at [297, 209] on button "Continue to application" at bounding box center [279, 213] width 75 height 18
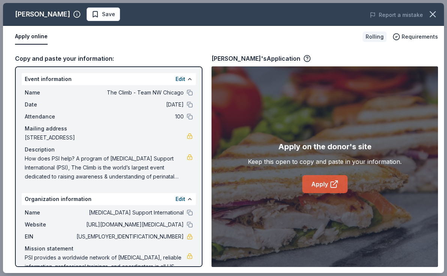
click at [313, 184] on link "Apply" at bounding box center [324, 184] width 45 height 18
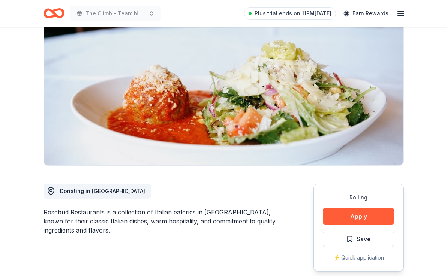
scroll to position [63, 0]
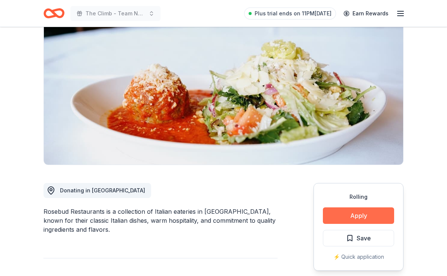
click at [354, 211] on button "Apply" at bounding box center [358, 215] width 71 height 16
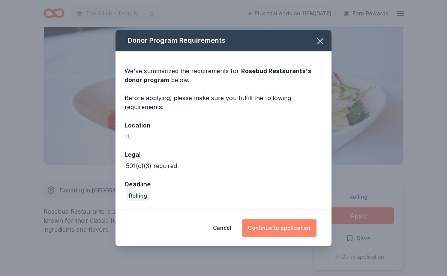
click at [306, 230] on button "Continue to application" at bounding box center [279, 228] width 75 height 18
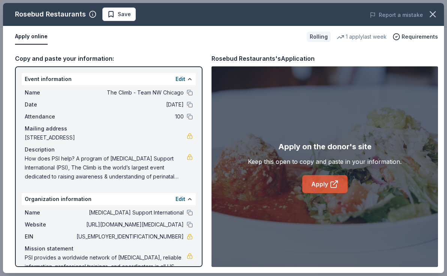
click at [319, 182] on link "Apply" at bounding box center [324, 184] width 45 height 18
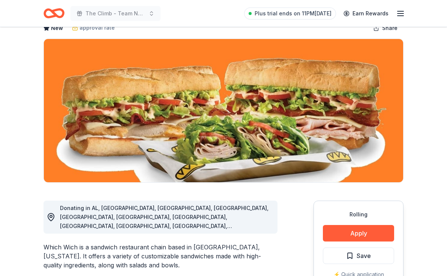
scroll to position [46, 0]
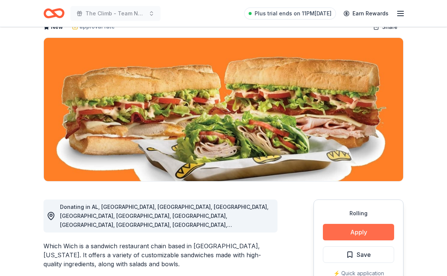
click at [355, 227] on button "Apply" at bounding box center [358, 232] width 71 height 16
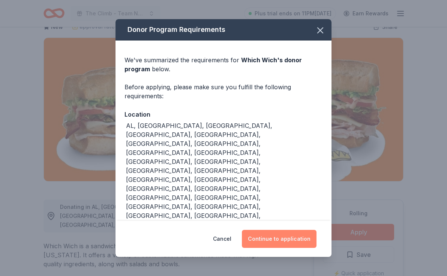
click at [303, 230] on button "Continue to application" at bounding box center [279, 239] width 75 height 18
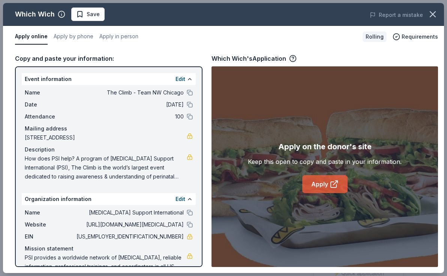
click at [322, 187] on link "Apply" at bounding box center [324, 184] width 45 height 18
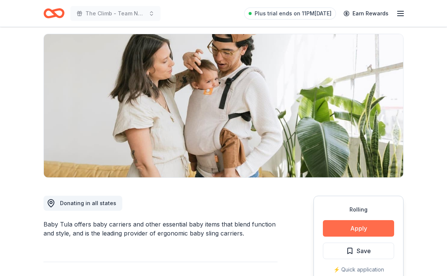
scroll to position [51, 0]
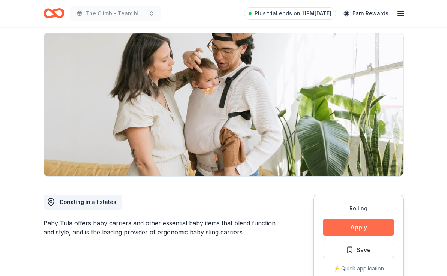
click at [353, 223] on button "Apply" at bounding box center [358, 227] width 71 height 16
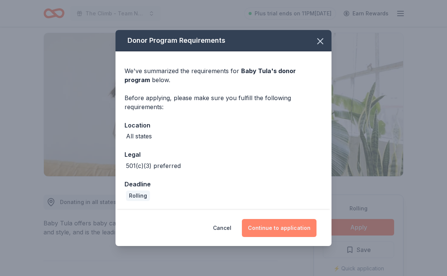
click at [302, 226] on button "Continue to application" at bounding box center [279, 228] width 75 height 18
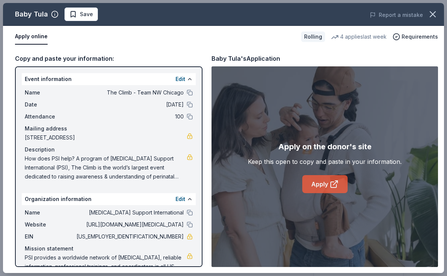
click at [334, 180] on icon at bounding box center [333, 183] width 9 height 9
click at [319, 185] on link "Apply" at bounding box center [324, 184] width 45 height 18
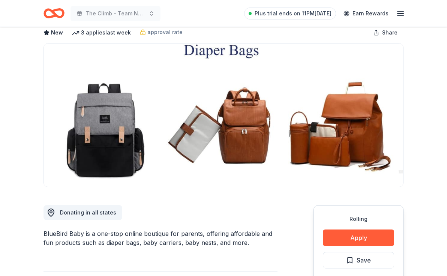
scroll to position [41, 0]
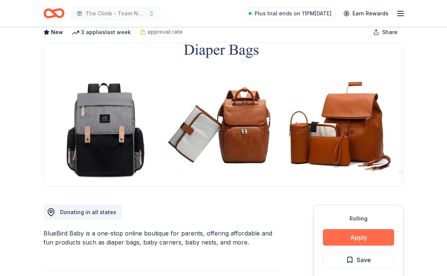
click at [331, 232] on button "Apply" at bounding box center [358, 237] width 71 height 16
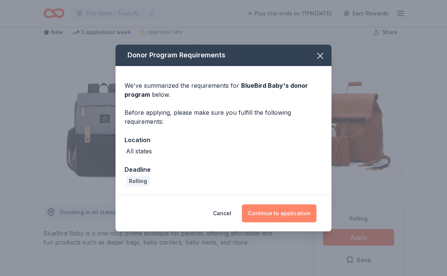
click at [273, 209] on button "Continue to application" at bounding box center [279, 213] width 75 height 18
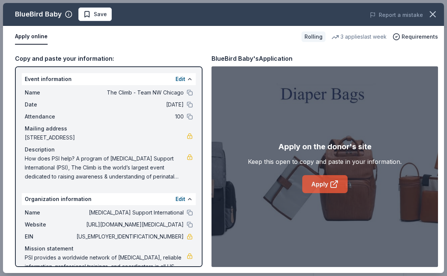
click at [316, 187] on link "Apply" at bounding box center [324, 184] width 45 height 18
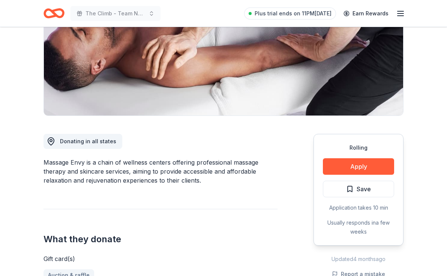
scroll to position [114, 0]
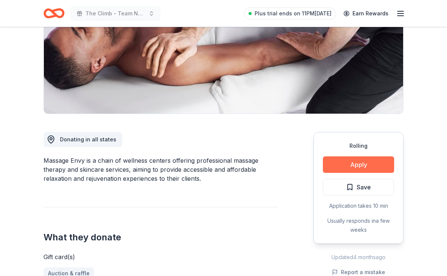
click at [327, 163] on button "Apply" at bounding box center [358, 164] width 71 height 16
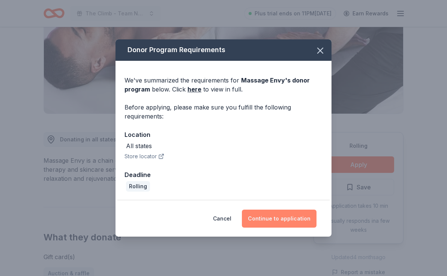
click at [283, 222] on button "Continue to application" at bounding box center [279, 218] width 75 height 18
